Goal: Task Accomplishment & Management: Use online tool/utility

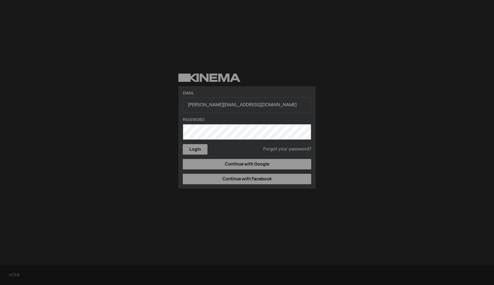
click at [212, 121] on label "Password" at bounding box center [247, 120] width 128 height 6
click at [200, 150] on button "Login" at bounding box center [195, 149] width 25 height 10
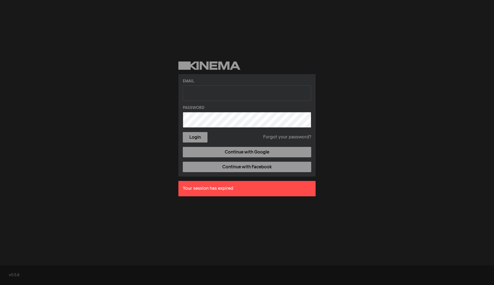
click at [157, 121] on div "Email Password Login Forgot your password? Continue with Google Continue with F…" at bounding box center [247, 131] width 494 height 262
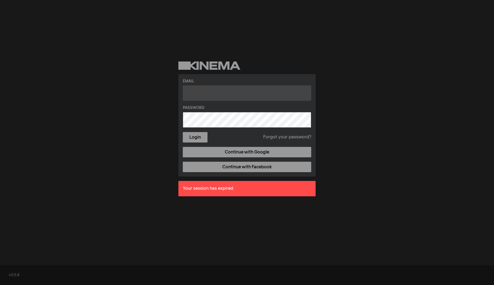
click at [196, 97] on input "text" at bounding box center [247, 92] width 128 height 15
type input "[PERSON_NAME][EMAIL_ADDRESS][DOMAIN_NAME]"
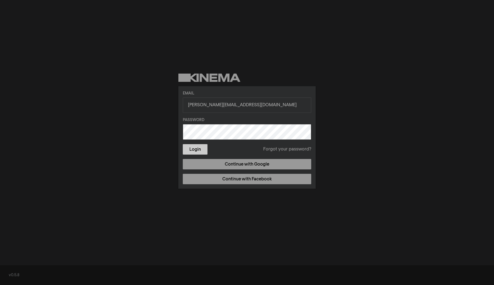
click at [196, 154] on button "Login" at bounding box center [195, 149] width 25 height 10
